Goal: Task Accomplishment & Management: Use online tool/utility

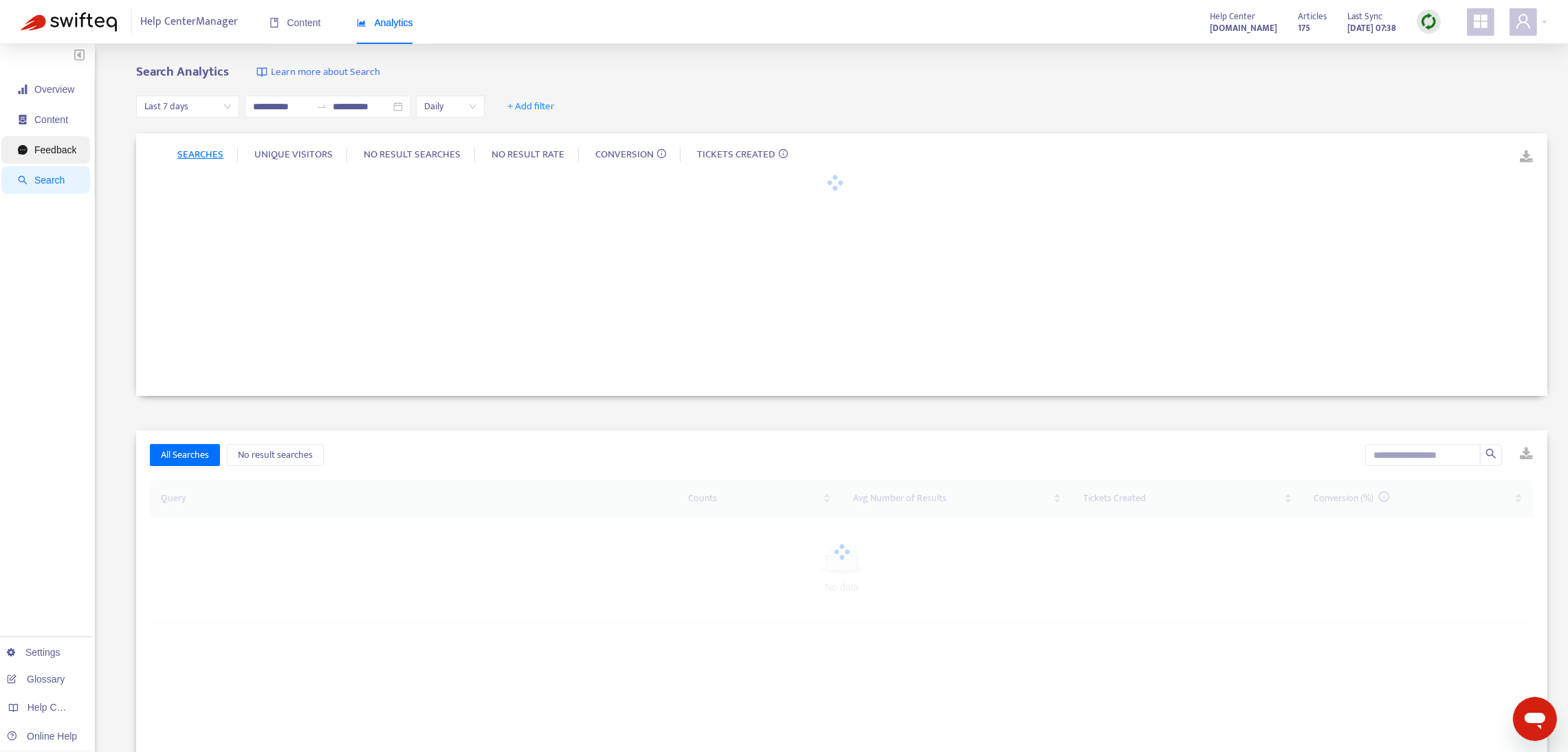
click at [52, 151] on span "Feedback" at bounding box center [55, 150] width 42 height 11
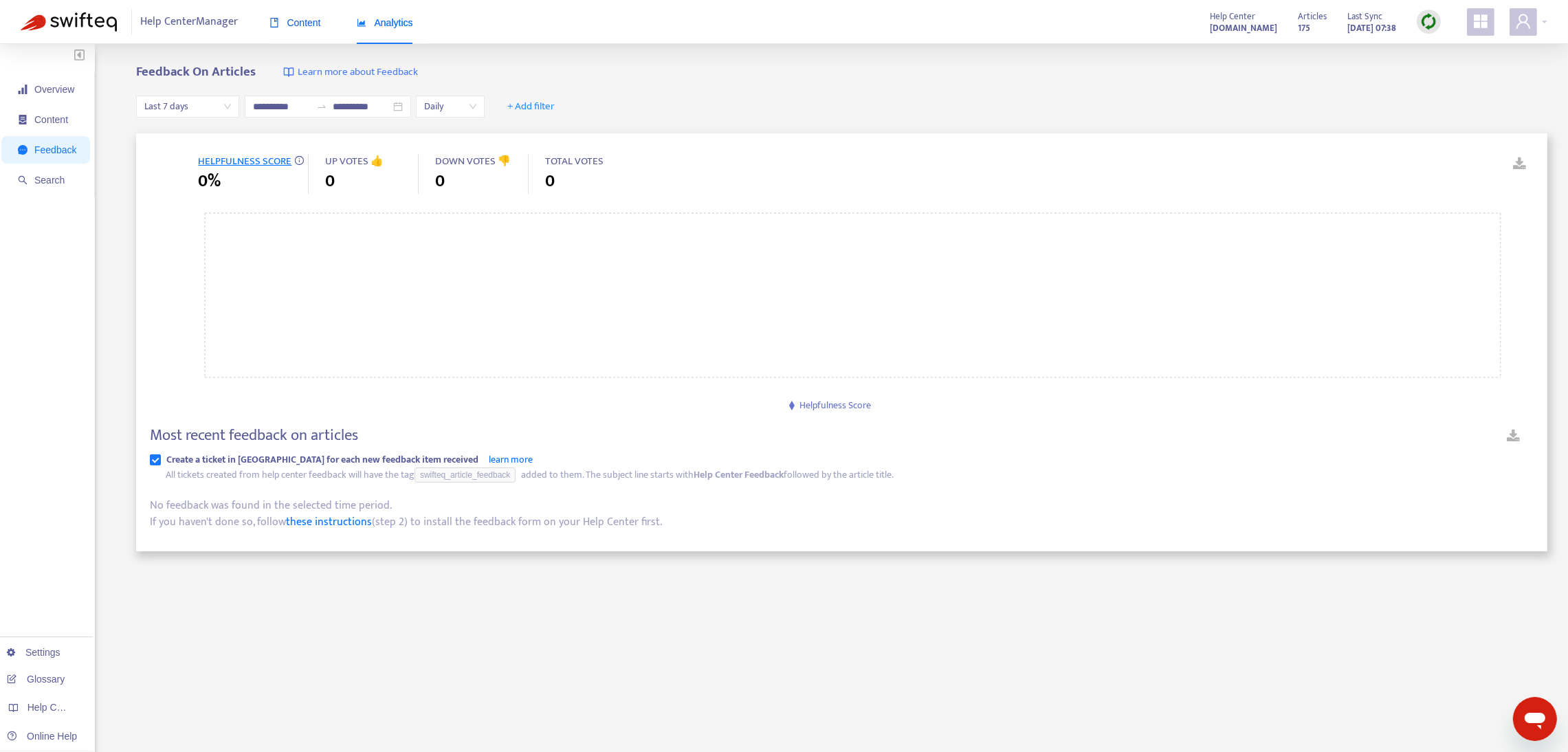
click at [299, 25] on span "Content" at bounding box center [295, 23] width 52 height 11
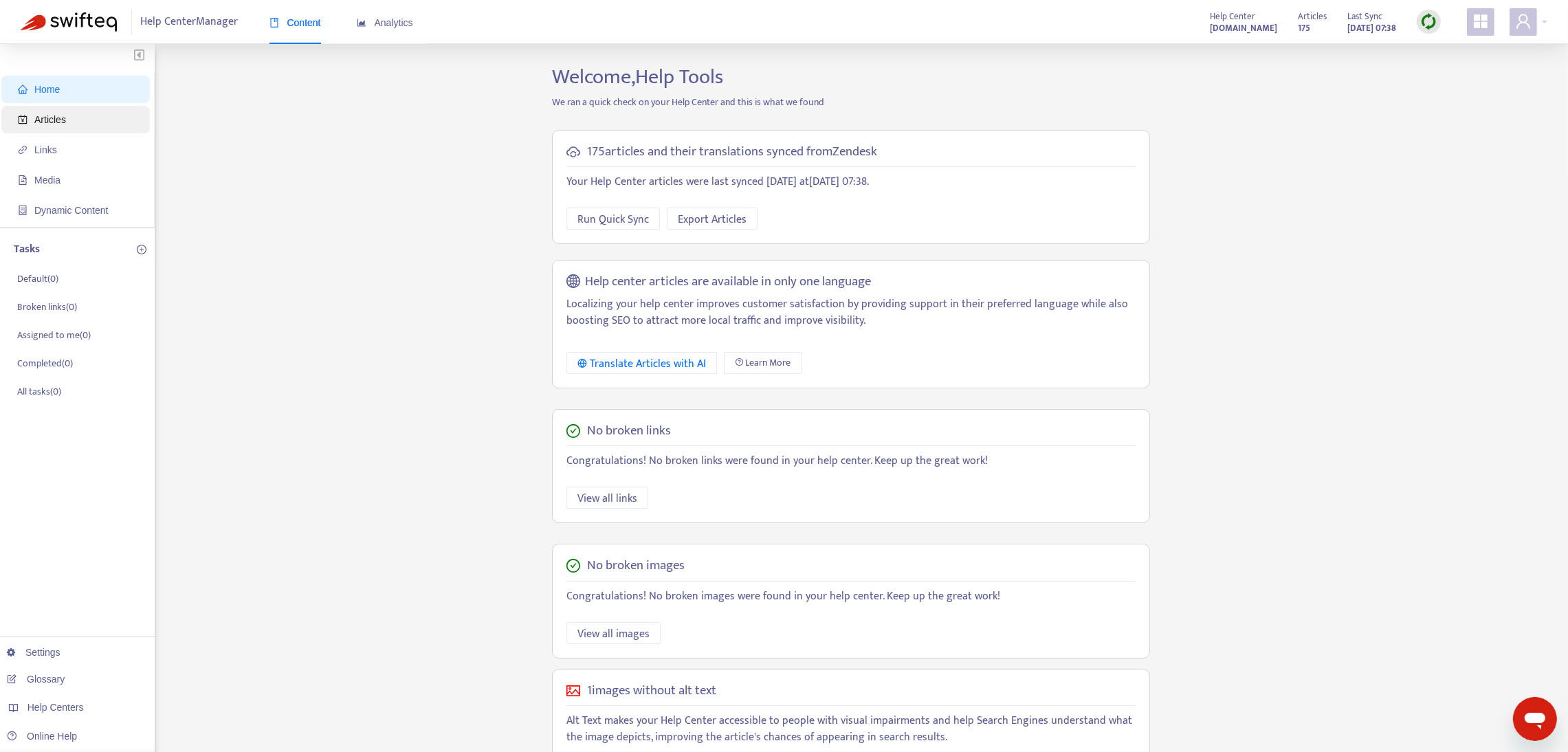
click at [53, 124] on span "Articles" at bounding box center [50, 119] width 32 height 11
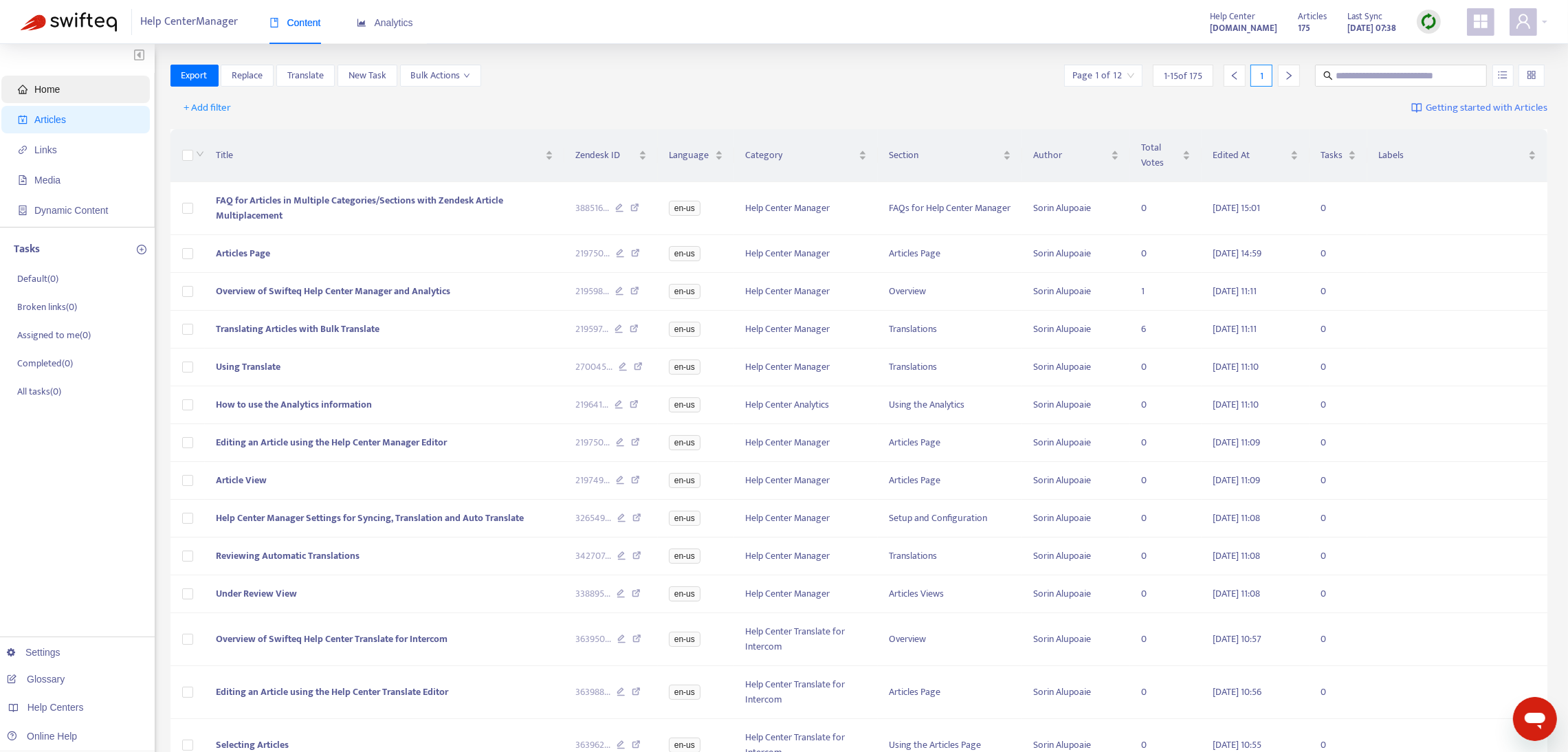
click at [49, 95] on span "Home" at bounding box center [47, 89] width 25 height 11
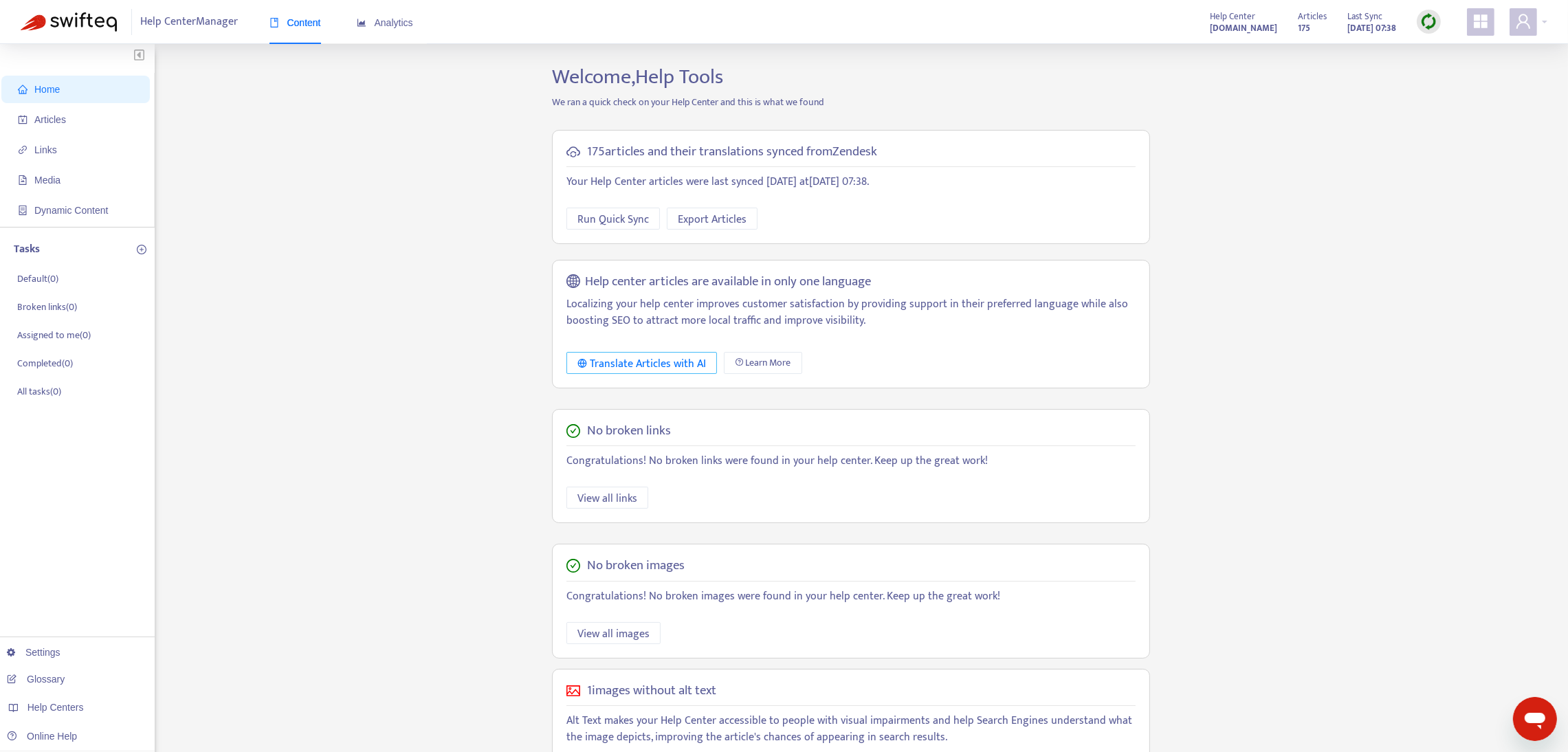
scroll to position [116, 0]
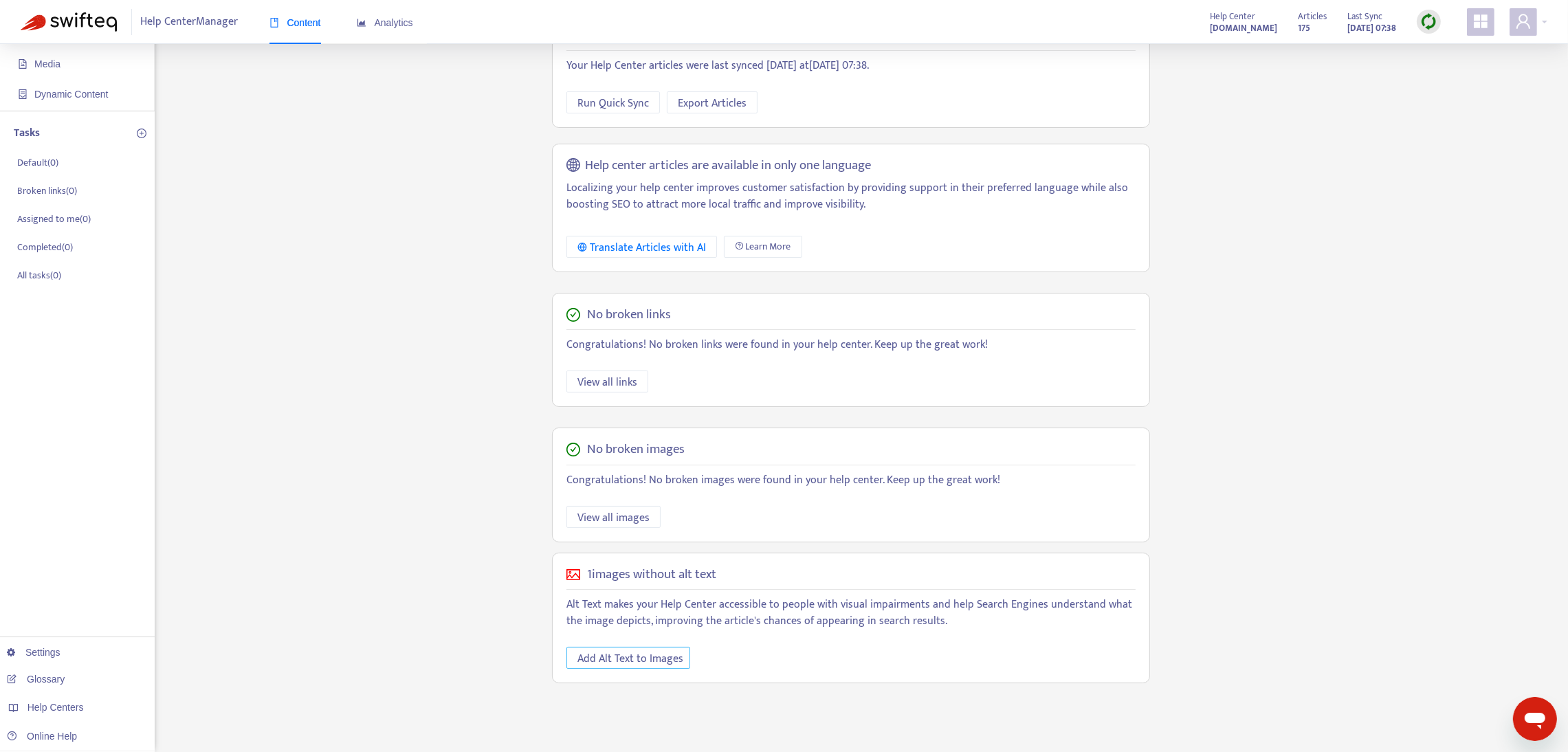
click at [661, 661] on span "Add Alt Text to Images" at bounding box center [631, 659] width 106 height 18
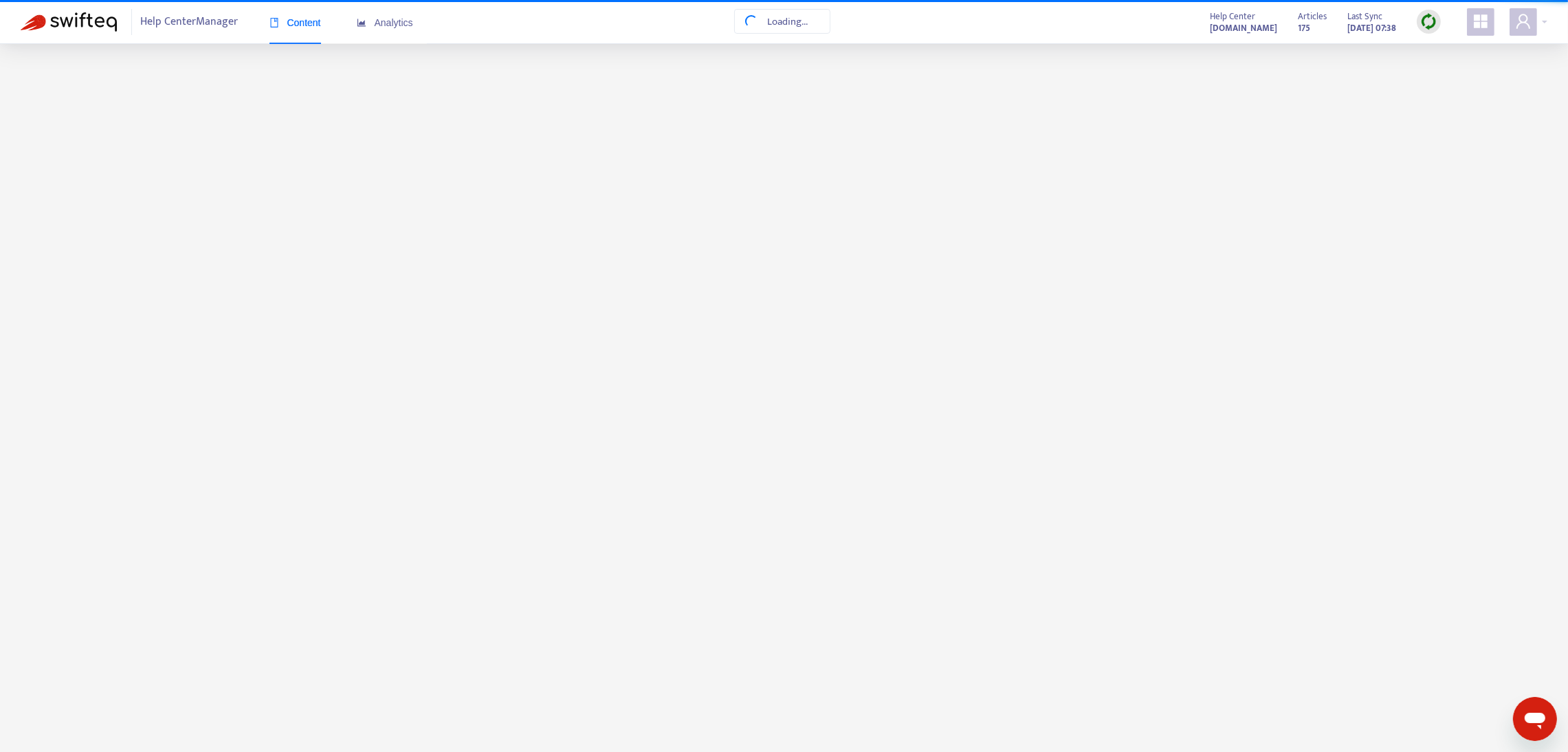
scroll to position [0, 0]
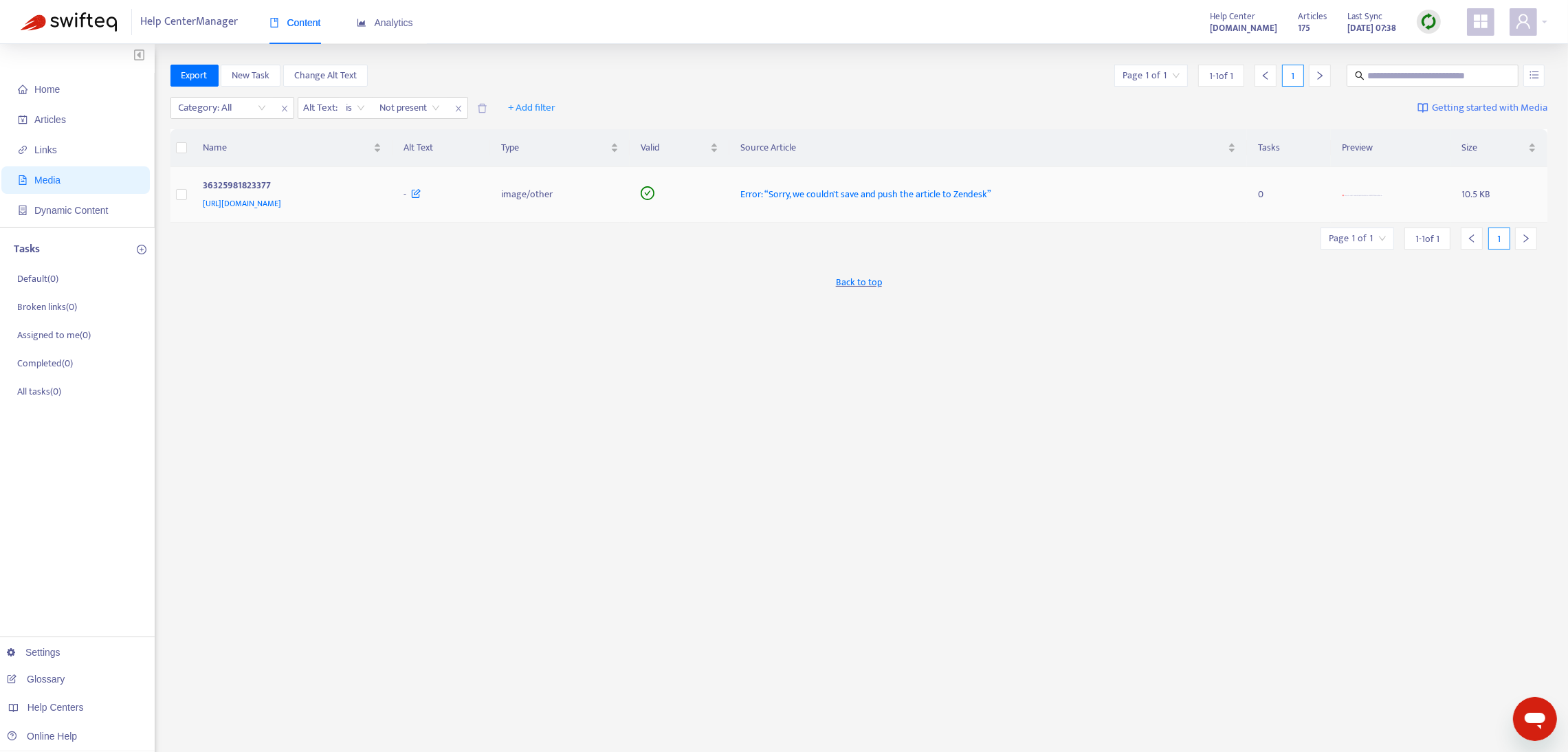
click at [991, 198] on span "Error: “Sorry, we couldn't save and push the article to Zendesk”" at bounding box center [866, 194] width 251 height 16
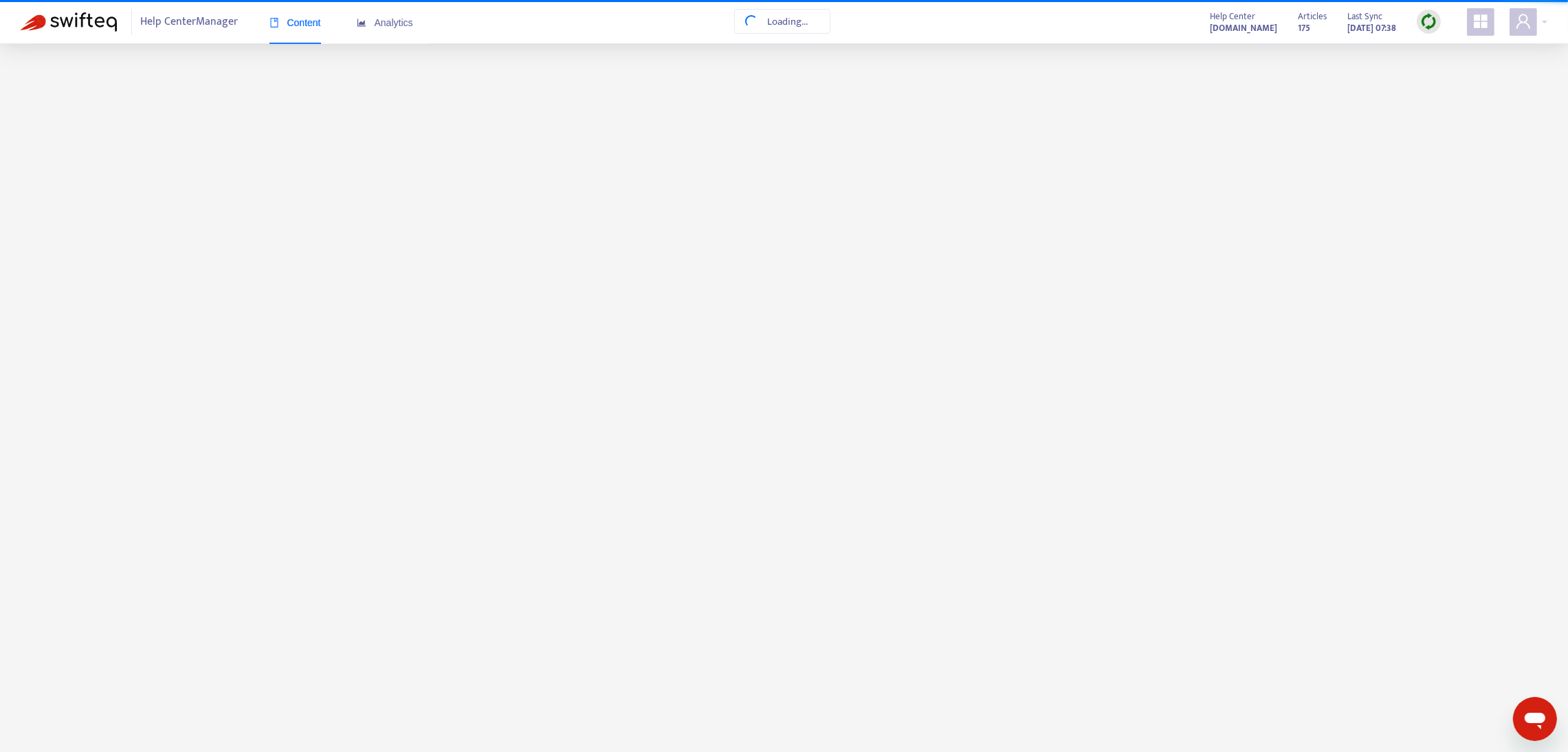
scroll to position [116, 0]
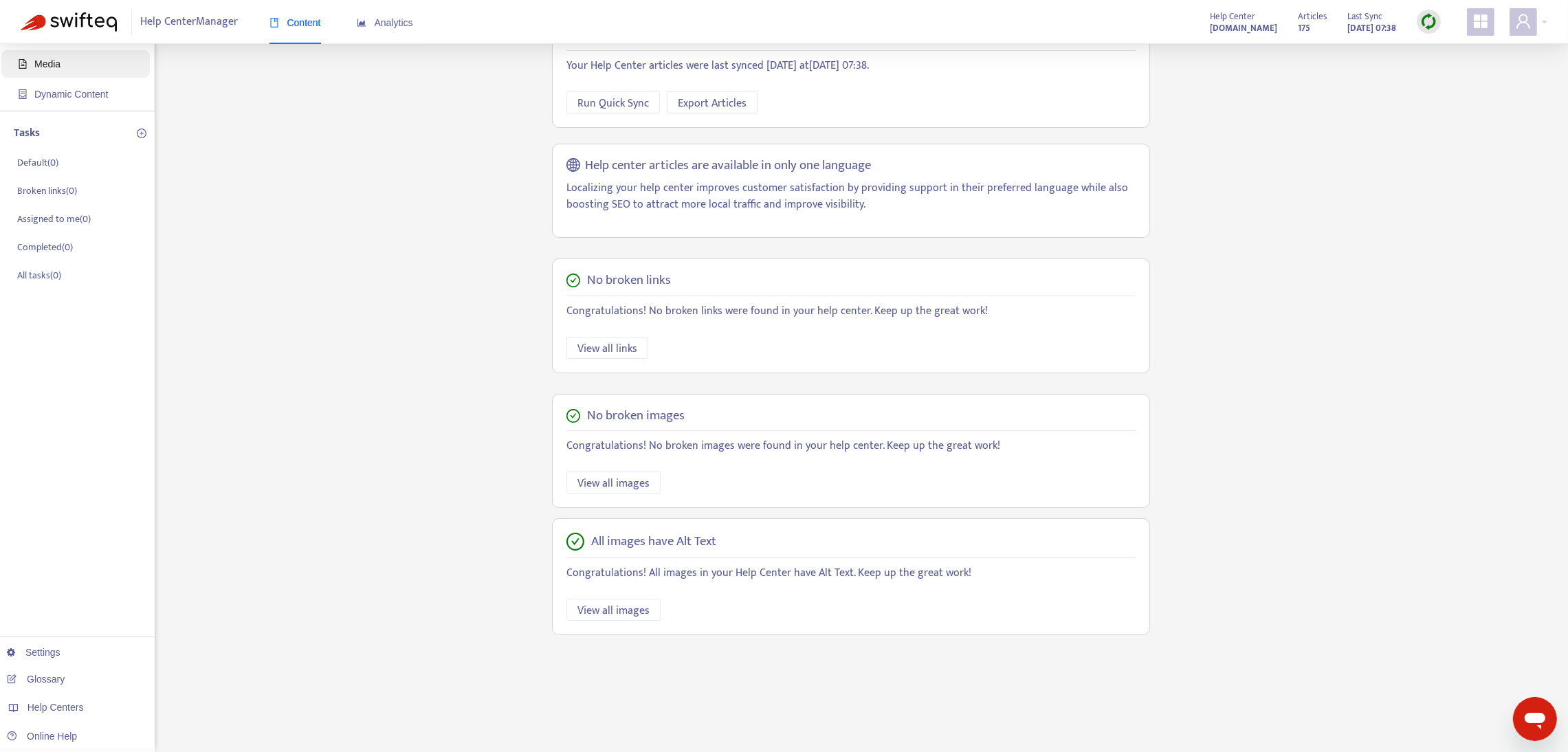
click at [46, 68] on span "Media" at bounding box center [47, 64] width 26 height 11
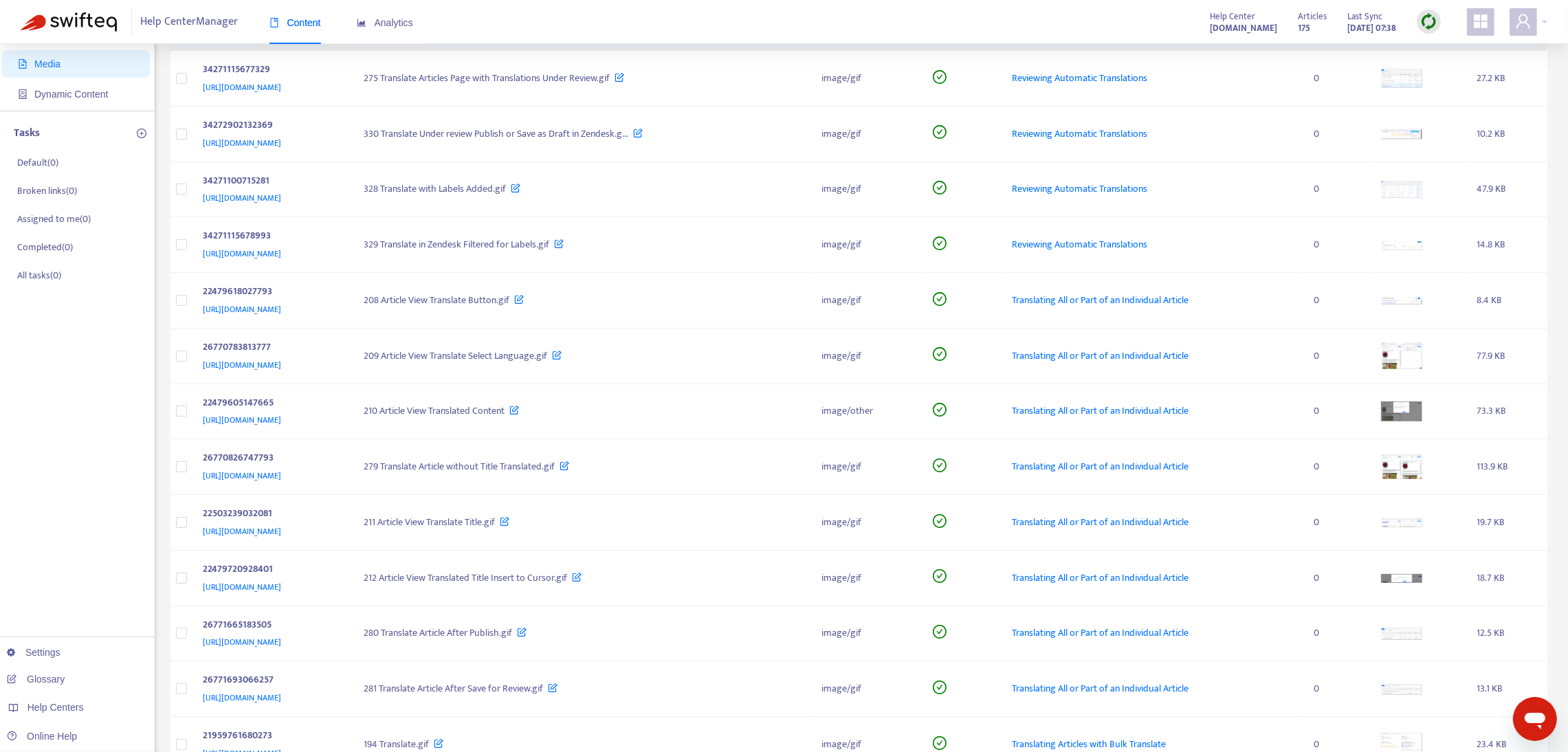
scroll to position [0, 0]
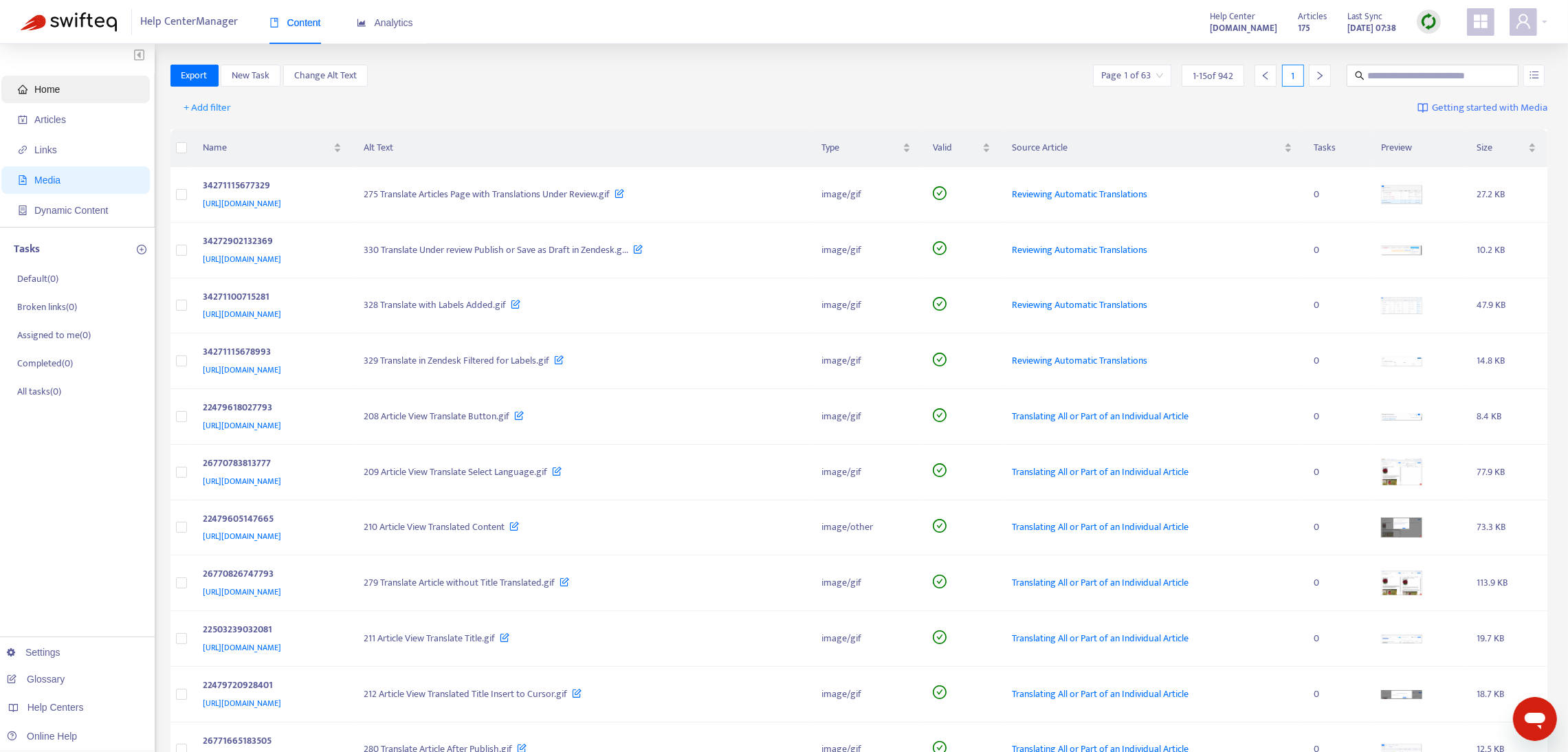
click at [43, 87] on span "Home" at bounding box center [47, 89] width 25 height 11
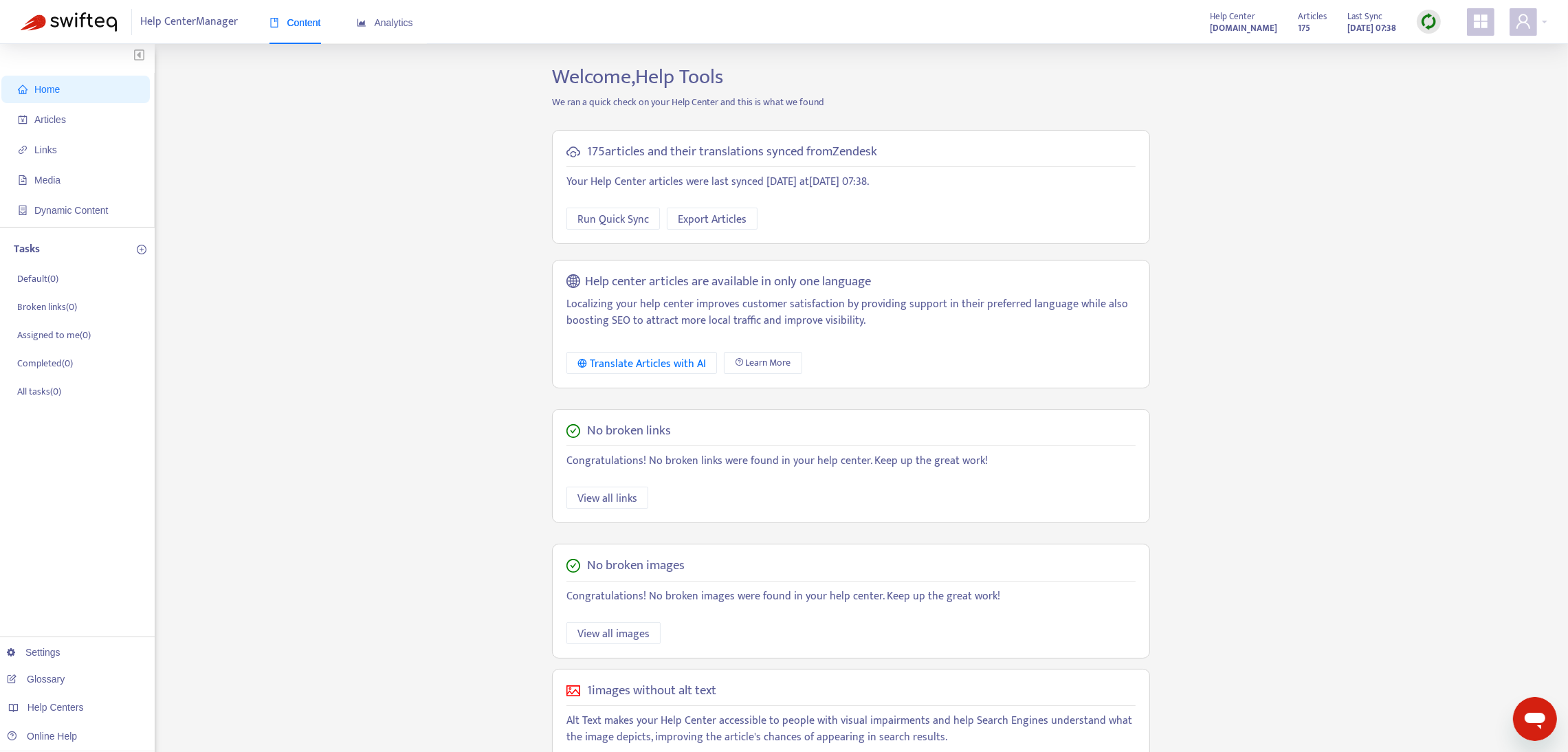
scroll to position [116, 0]
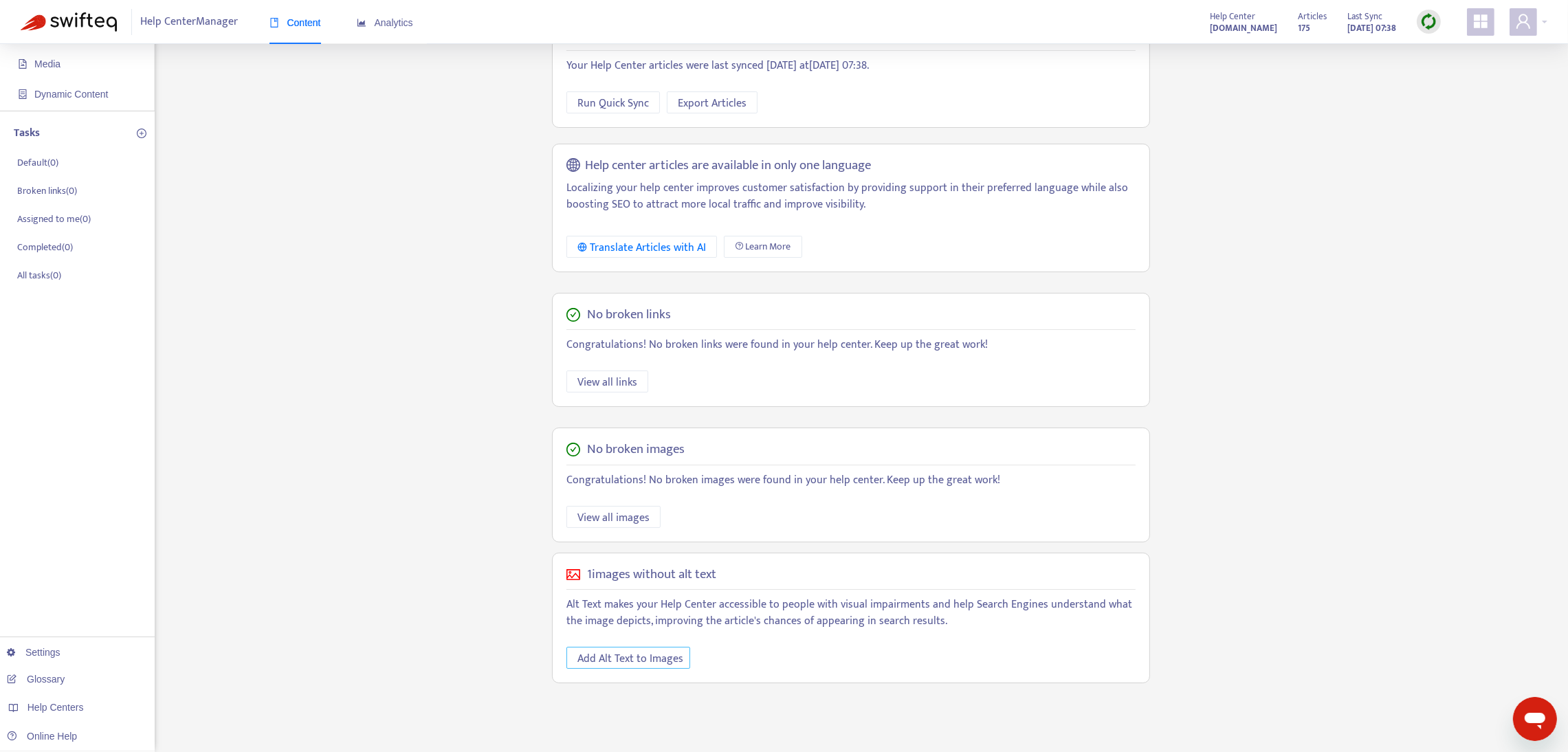
click at [608, 660] on span "Add Alt Text to Images" at bounding box center [631, 659] width 106 height 18
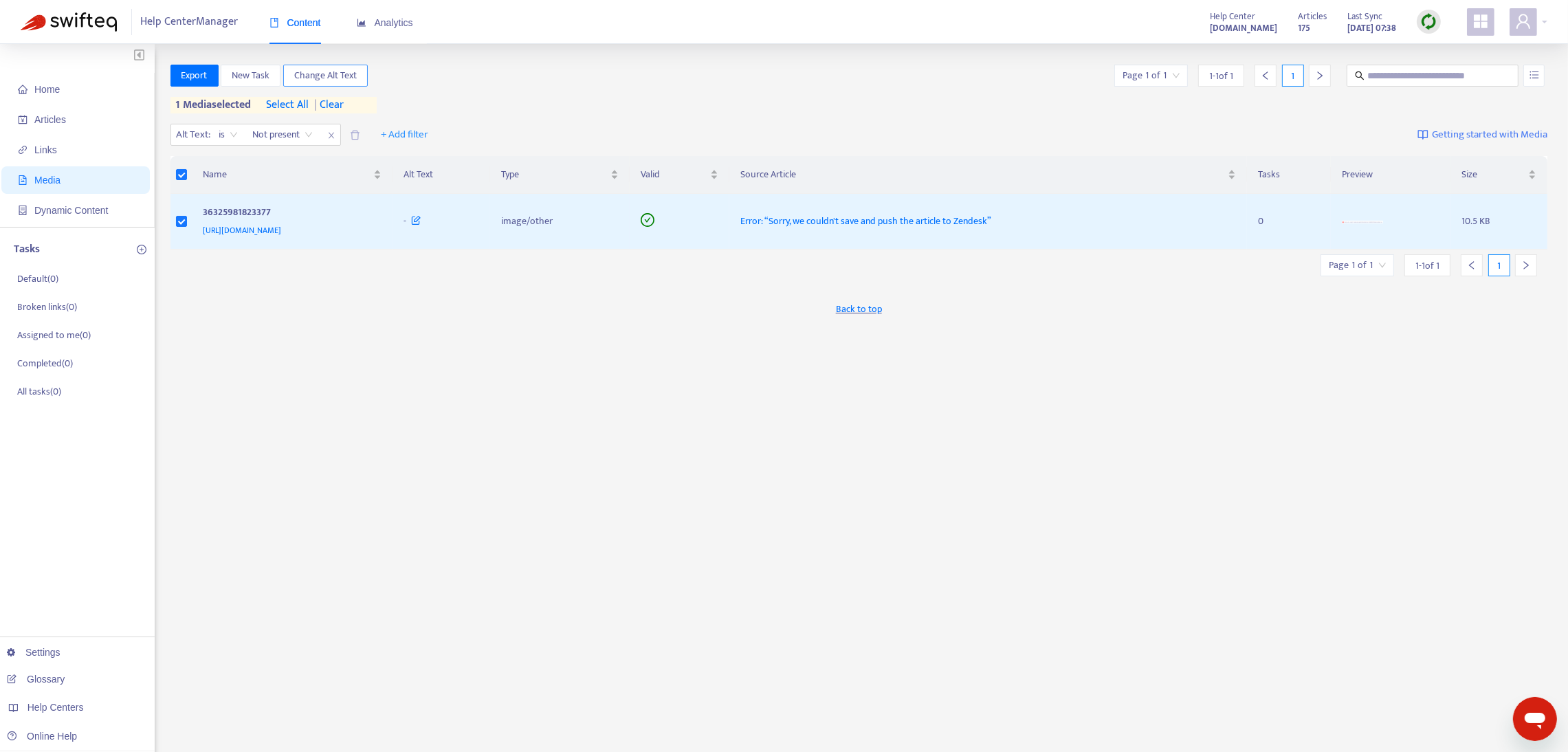
click at [354, 72] on span "Change Alt Text" at bounding box center [325, 75] width 63 height 15
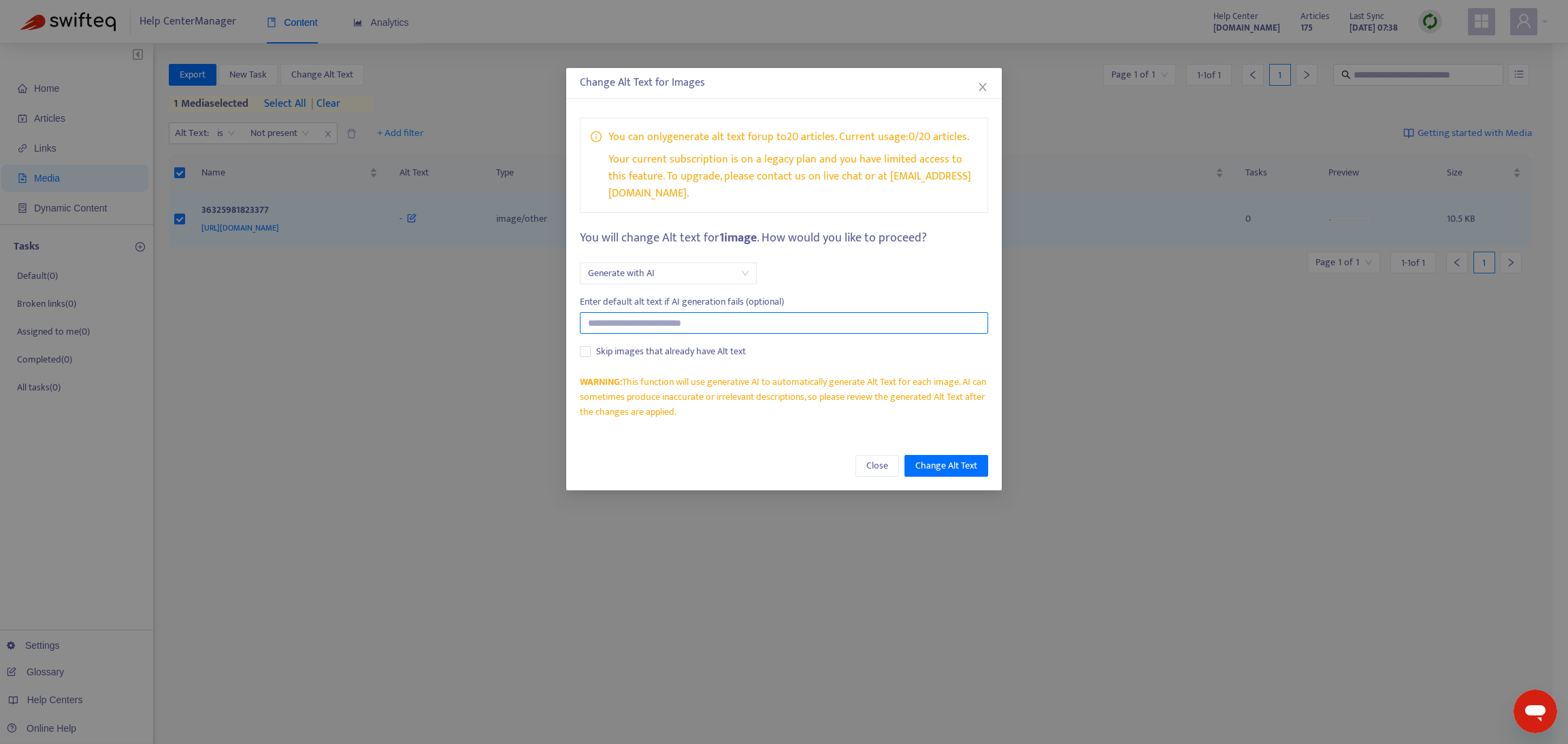
click at [712, 312] on input "text" at bounding box center [783, 323] width 408 height 22
paste input "**********"
type input "**********"
click at [925, 458] on span "Change Alt Text" at bounding box center [946, 466] width 62 height 15
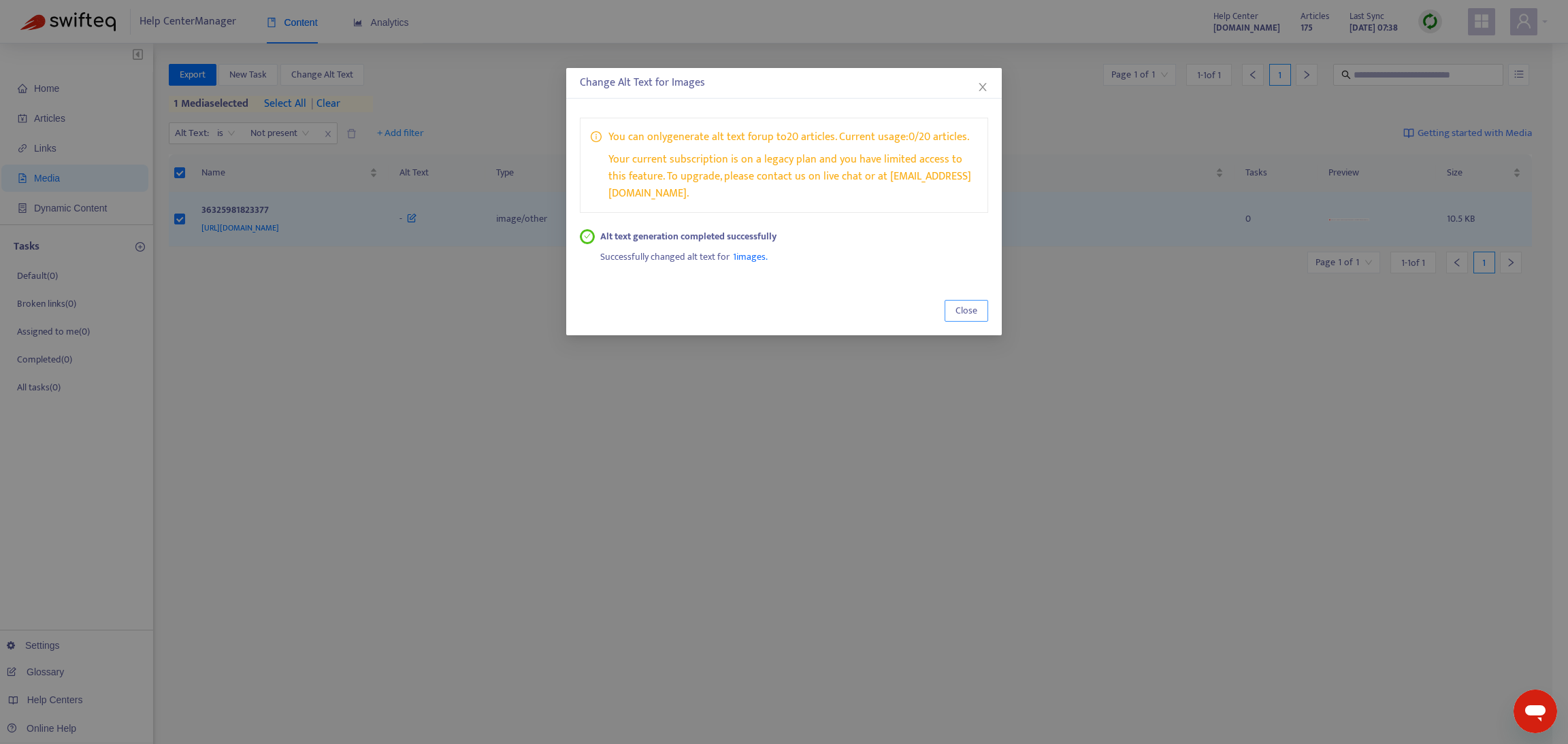
click at [961, 304] on span "Close" at bounding box center [966, 311] width 22 height 15
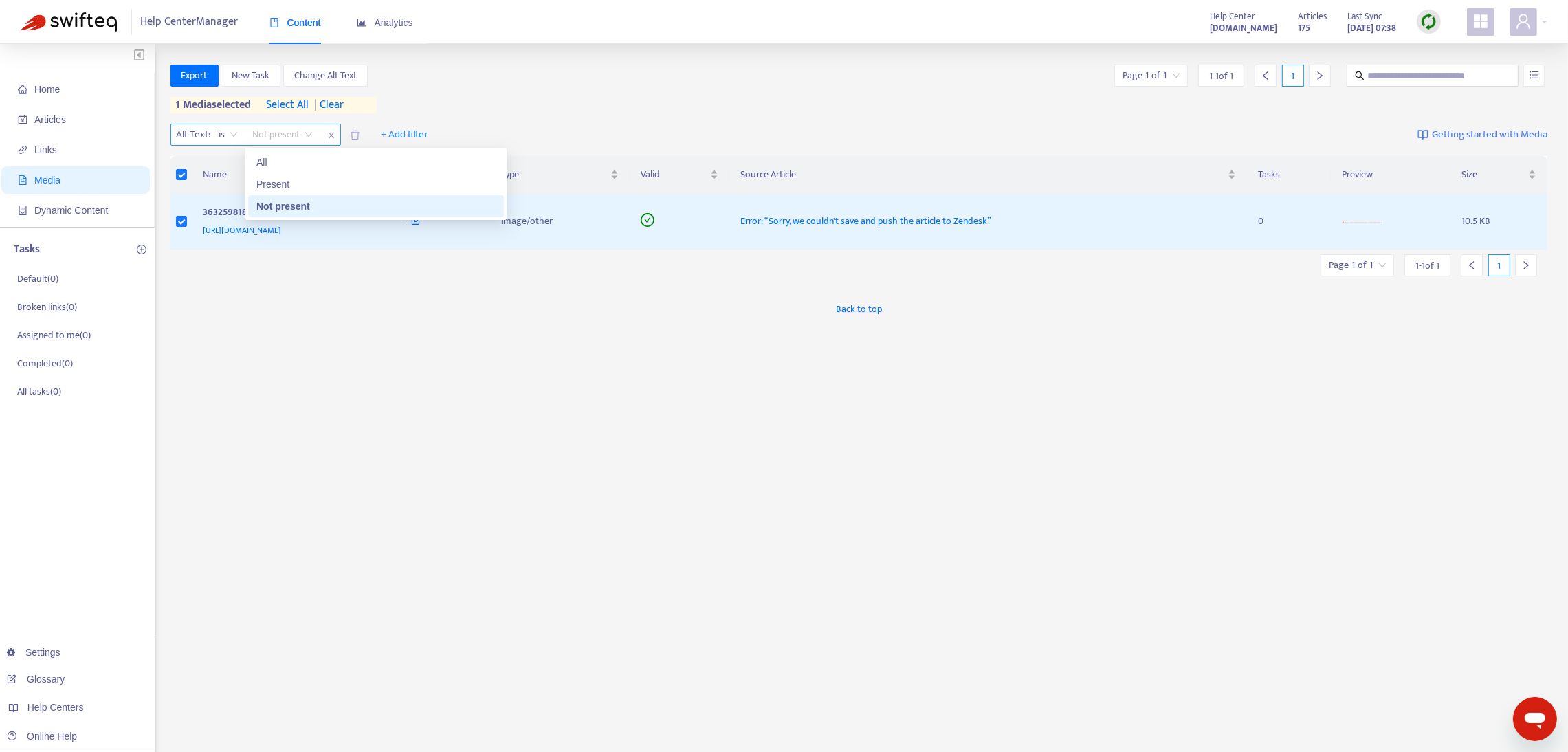
click at [311, 133] on span "Not present" at bounding box center [283, 135] width 60 height 21
click at [306, 212] on div "Not present" at bounding box center [376, 207] width 239 height 15
